Goal: Information Seeking & Learning: Find specific fact

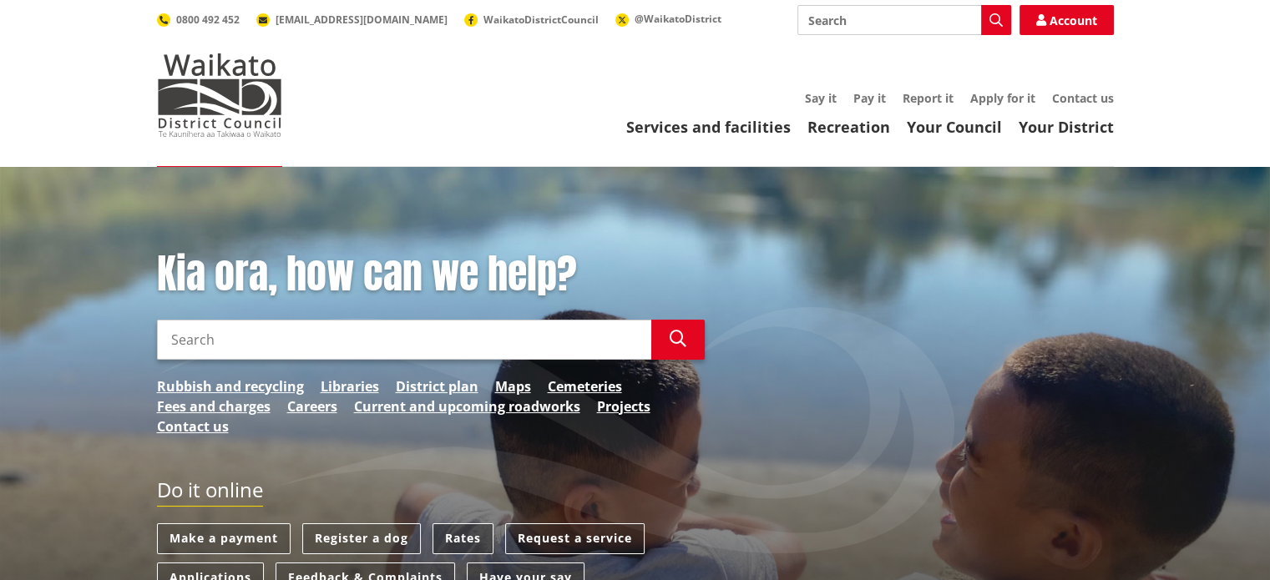
click at [458, 537] on link "Rates" at bounding box center [463, 539] width 61 height 31
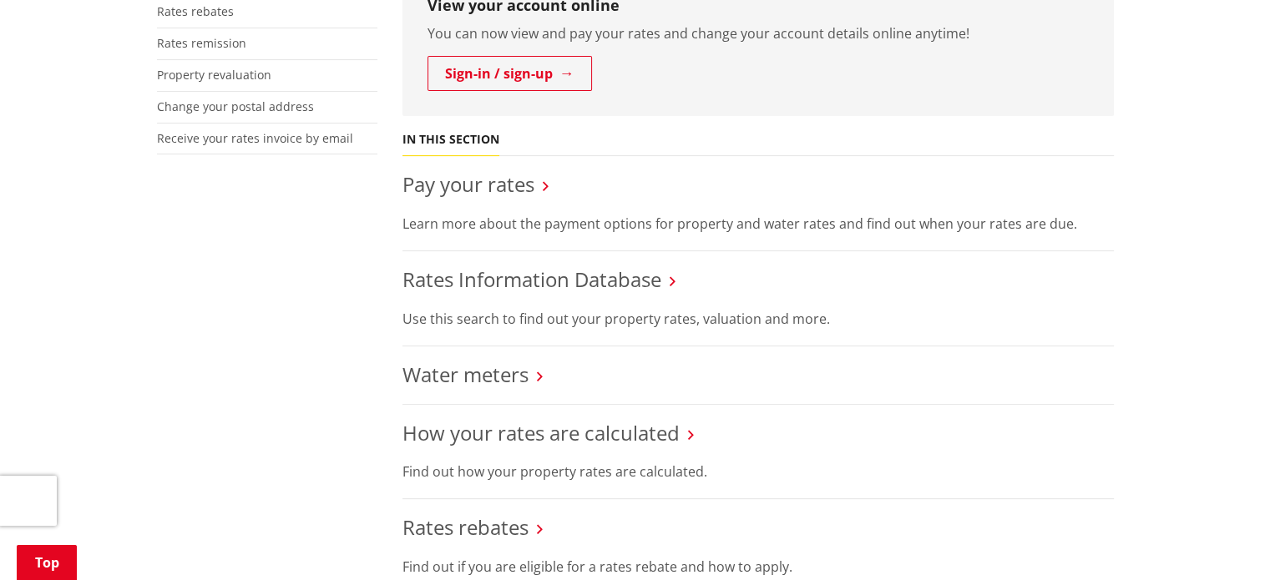
scroll to position [501, 0]
click at [559, 280] on link "Rates Information Database" at bounding box center [531, 278] width 259 height 28
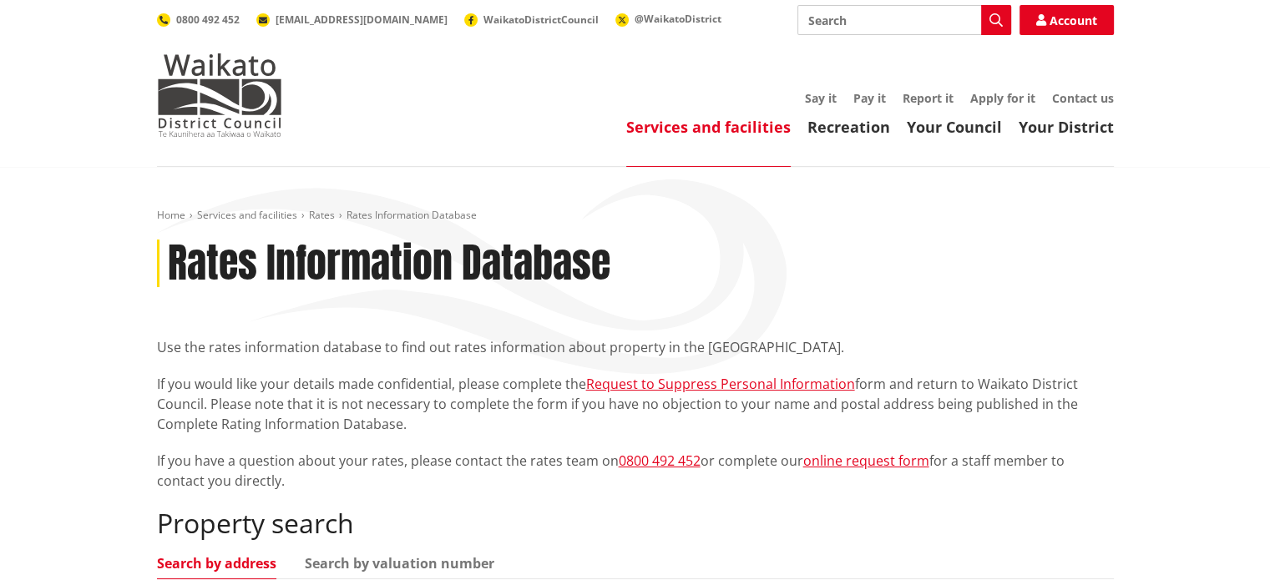
click at [90, 489] on div "Home Services and facilities Rates Rates Information Database Rates Information…" at bounding box center [635, 483] width 1270 height 632
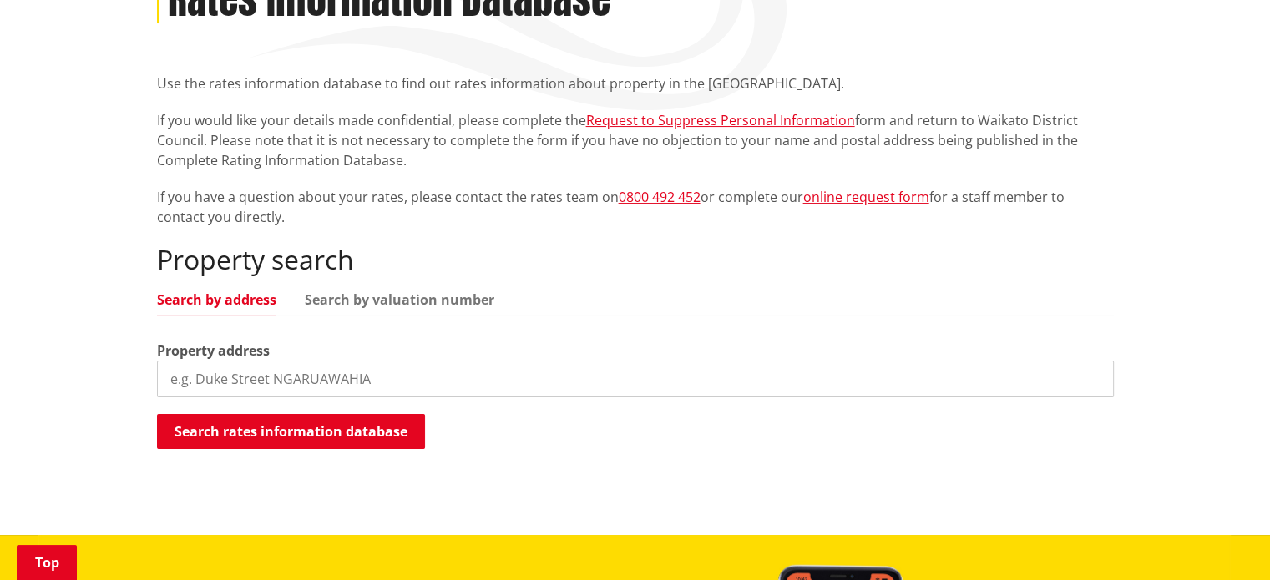
scroll to position [267, 0]
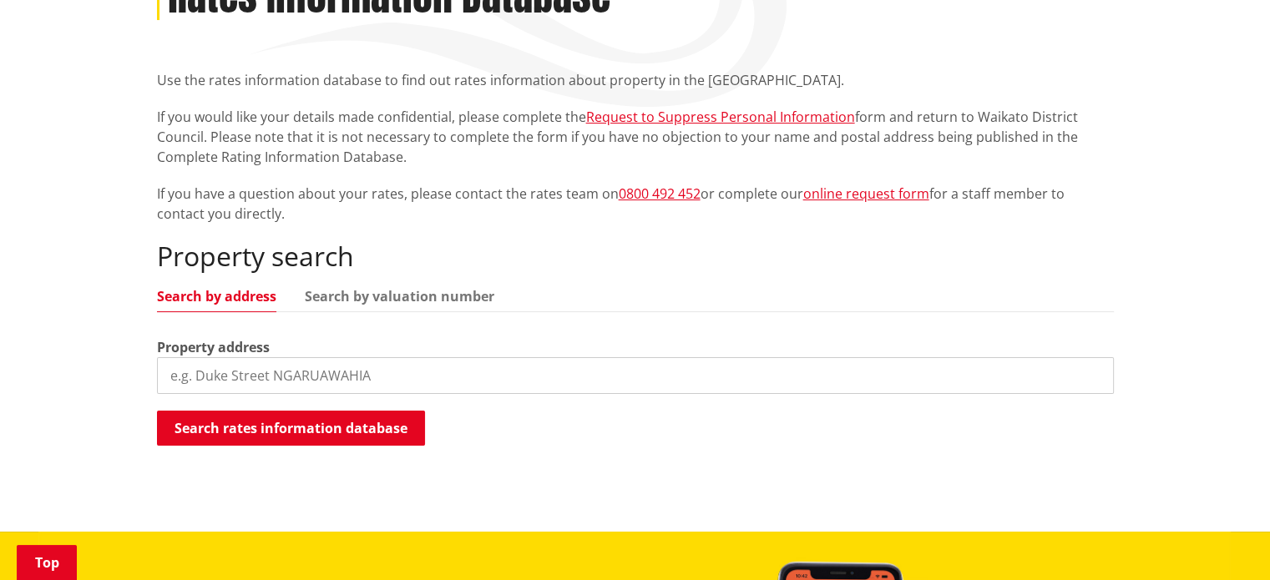
click at [200, 373] on input "search" at bounding box center [635, 375] width 957 height 37
type input "20 Helenslee road pokeno"
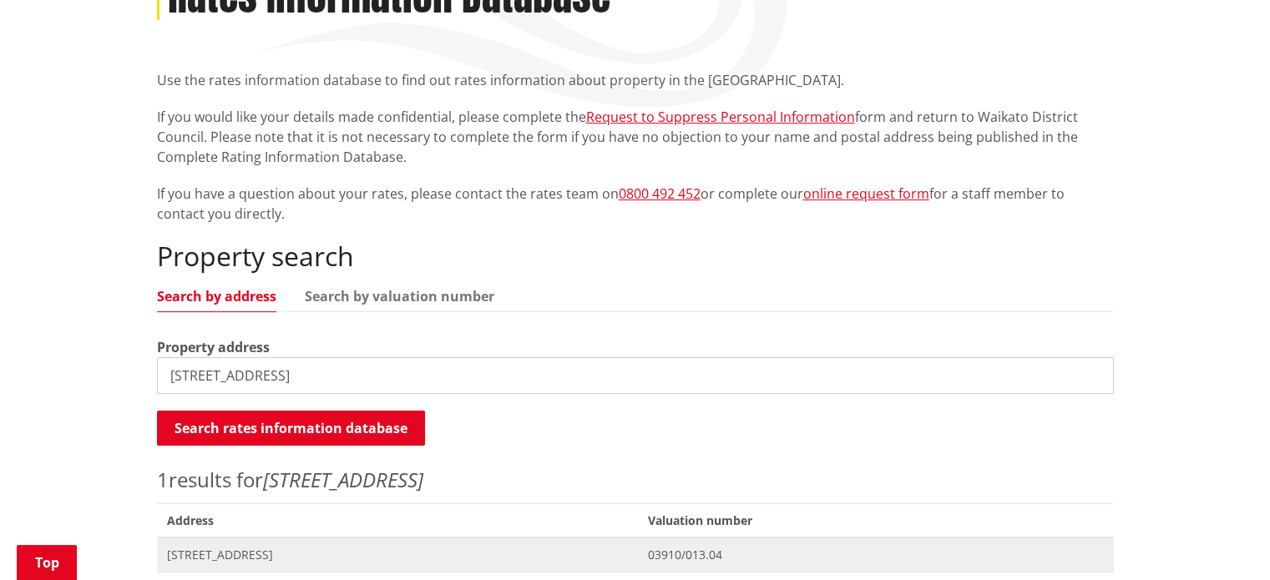
click at [191, 554] on span "[STREET_ADDRESS]" at bounding box center [398, 555] width 462 height 17
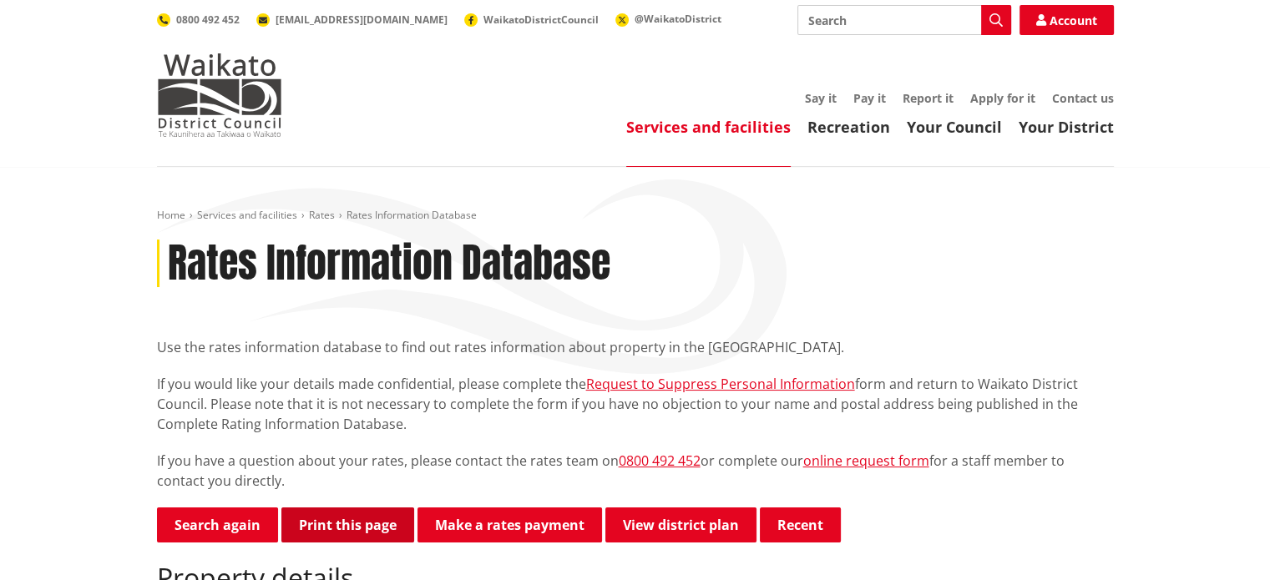
click at [342, 530] on button "Print this page" at bounding box center [347, 525] width 133 height 35
click at [213, 95] on img at bounding box center [219, 95] width 125 height 84
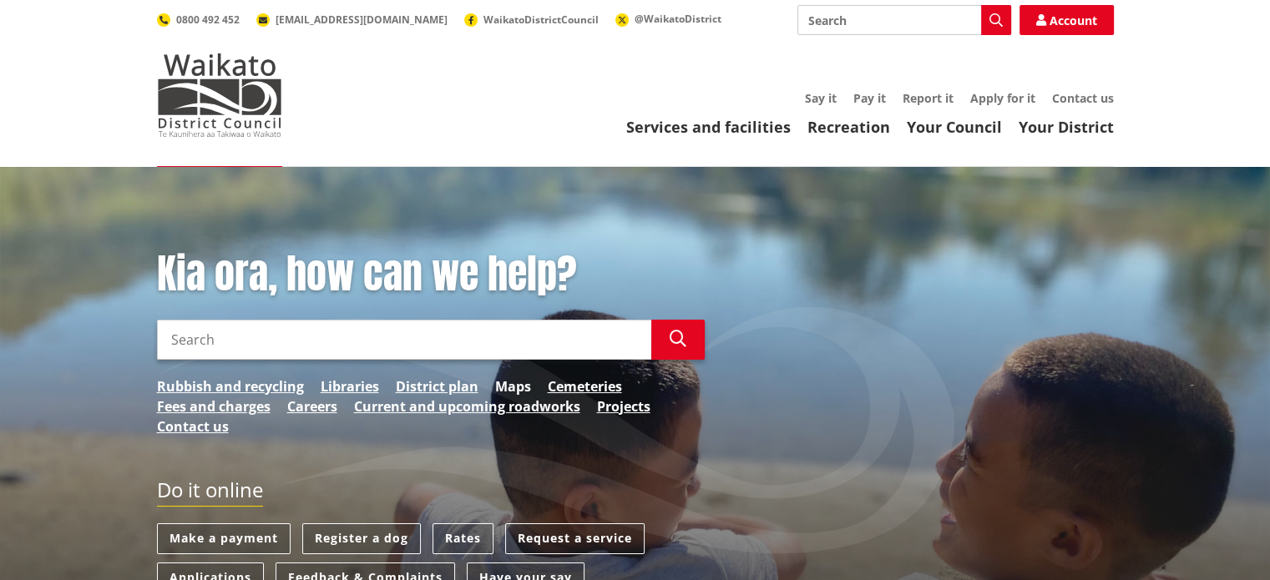
click at [505, 388] on link "Maps" at bounding box center [513, 387] width 36 height 20
